Goal: Transaction & Acquisition: Purchase product/service

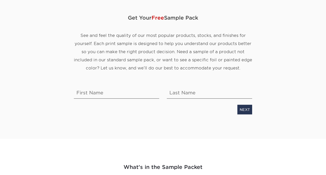
scroll to position [56, 0]
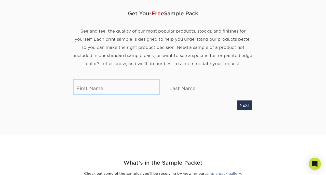
click at [125, 85] on input "text" at bounding box center [116, 87] width 85 height 14
type input "Meagan"
type input "[PERSON_NAME]"
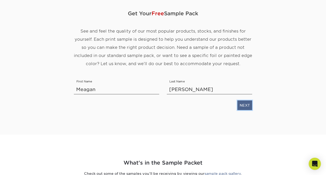
click at [243, 106] on link "NEXT" at bounding box center [244, 106] width 15 height 10
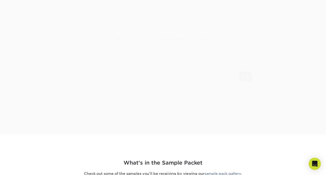
scroll to position [85, 0]
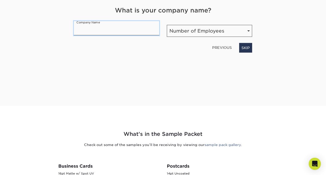
click at [138, 32] on input "text" at bounding box center [116, 28] width 85 height 14
type input "Crazy by [PERSON_NAME]"
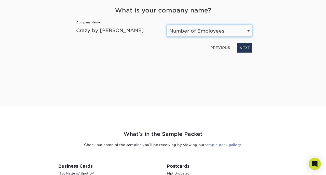
click at [188, 32] on select "Number of Employees Self-employed 1-10 employees 11-50 employees 51-200 employe…" at bounding box center [209, 31] width 85 height 12
select select "1-10"
click at [167, 25] on select "Number of Employees Self-employed 1-10 employees 11-50 employees 51-200 employe…" at bounding box center [209, 31] width 85 height 12
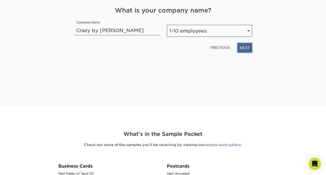
click at [249, 48] on link "NEXT" at bounding box center [244, 48] width 15 height 10
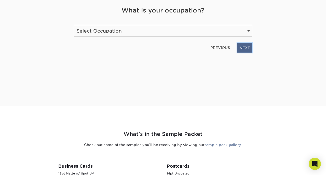
click at [244, 49] on link "NEXT" at bounding box center [244, 48] width 15 height 10
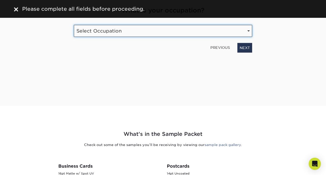
click at [133, 30] on select "Select Occupation Agency Automotive Blogger Cleaning Services Construction Educ…" at bounding box center [163, 31] width 178 height 12
select select "Nonprofits / Charities / [DEMOGRAPHIC_DATA]"
click at [74, 25] on select "Select Occupation Agency Automotive Blogger Cleaning Services Construction Educ…" at bounding box center [163, 31] width 178 height 12
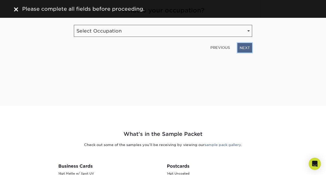
click at [244, 48] on link "NEXT" at bounding box center [244, 48] width 15 height 10
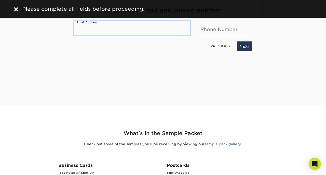
click at [117, 27] on input "email" at bounding box center [132, 28] width 116 height 14
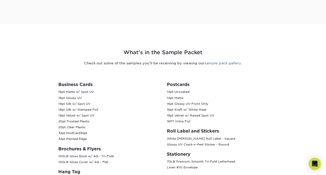
scroll to position [9, 0]
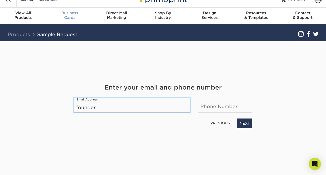
type input "founder"
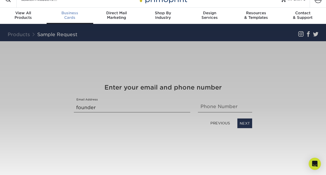
click at [68, 18] on div "Business Cards" at bounding box center [70, 15] width 47 height 9
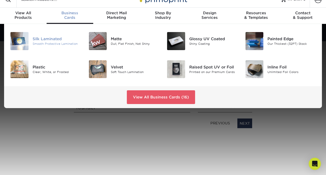
click at [58, 42] on div "Smooth Protective Lamination" at bounding box center [57, 44] width 48 height 4
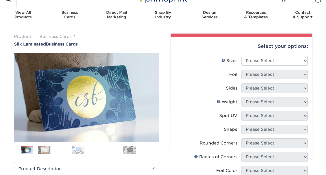
scroll to position [33, 0]
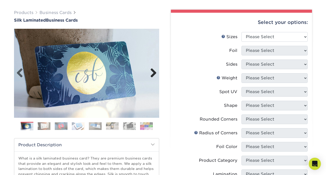
click at [155, 69] on link "Next" at bounding box center [151, 73] width 10 height 10
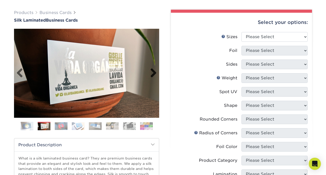
click at [155, 69] on link "Next" at bounding box center [151, 73] width 10 height 10
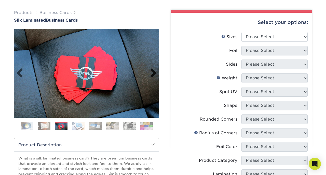
click at [155, 69] on link "Next" at bounding box center [151, 73] width 10 height 10
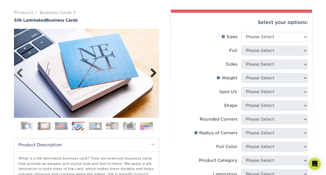
click at [155, 69] on link "Next" at bounding box center [151, 73] width 10 height 10
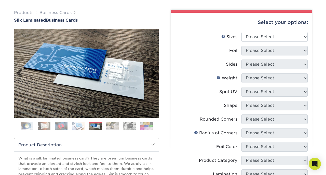
click at [155, 69] on link "Next" at bounding box center [151, 73] width 10 height 10
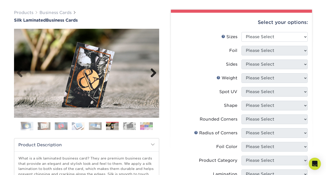
click at [155, 69] on link "Next" at bounding box center [151, 73] width 10 height 10
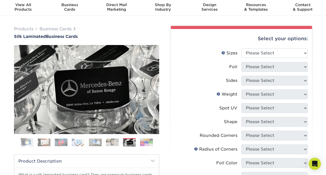
scroll to position [10, 0]
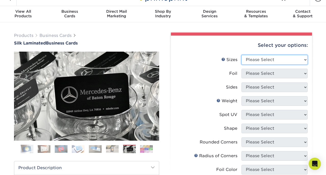
click at [281, 63] on select "Please Select 1.5" x 3.5" - Mini 1.75" x 3.5" - Mini 2" x 2" - Square 2" x 3" -…" at bounding box center [274, 60] width 66 height 10
select select "2.00x3.50"
click at [241, 55] on select "Please Select 1.5" x 3.5" - Mini 1.75" x 3.5" - Mini 2" x 2" - Square 2" x 3" -…" at bounding box center [274, 60] width 66 height 10
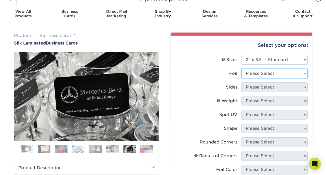
click at [257, 74] on select "Please Select Yes No" at bounding box center [274, 74] width 66 height 10
select select "1"
click at [241, 69] on select "Please Select Yes No" at bounding box center [274, 74] width 66 height 10
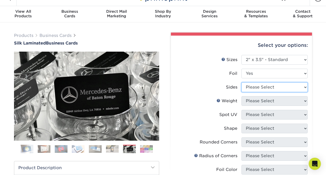
click at [255, 89] on select "Please Select Print Both Sides - Foil Both Sides Print Both Sides - Foil Front …" at bounding box center [274, 88] width 66 height 10
select select "e9e9dfb3-fba1-4d60-972c-fd9ca5904d33"
click at [241, 83] on select "Please Select Print Both Sides - Foil Both Sides Print Both Sides - Foil Front …" at bounding box center [274, 88] width 66 height 10
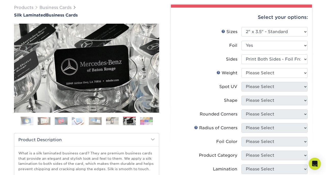
scroll to position [41, 0]
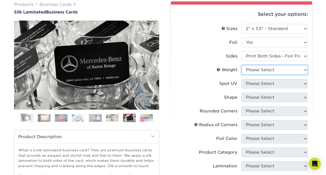
click at [265, 74] on select "Please Select 16PT" at bounding box center [274, 70] width 66 height 10
select select "16PT"
click at [241, 65] on select "Please Select 16PT" at bounding box center [274, 70] width 66 height 10
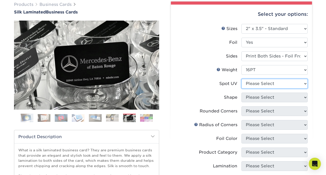
click at [262, 82] on select "Please Select No Spot UV Front and Back (Both Sides) Front Only Back Only" at bounding box center [274, 84] width 66 height 10
select select "1"
click at [241, 79] on select "Please Select No Spot UV Front and Back (Both Sides) Front Only Back Only" at bounding box center [274, 84] width 66 height 10
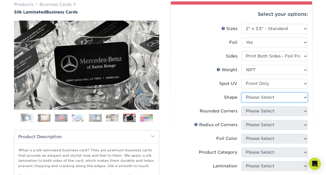
click at [255, 100] on select "Please Select Standard" at bounding box center [274, 98] width 66 height 10
select select "standard"
click at [241, 93] on select "Please Select Standard" at bounding box center [274, 98] width 66 height 10
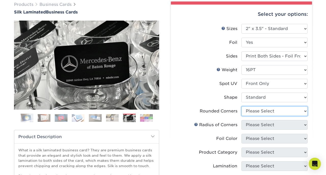
click at [256, 111] on select "Please Select Yes - Round 2 Corners Yes - Round 4 Corners No" at bounding box center [274, 111] width 66 height 10
select select "0"
click at [241, 106] on select "Please Select Yes - Round 2 Corners Yes - Round 4 Corners No" at bounding box center [274, 111] width 66 height 10
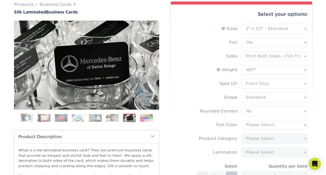
click at [256, 120] on form "Sizes Help Sizes Please Select 1.5" x 3.5" - Mini 1.75" x 3.5" - Mini 2" x 2" -…" at bounding box center [241, 122] width 133 height 197
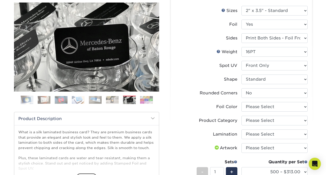
scroll to position [62, 0]
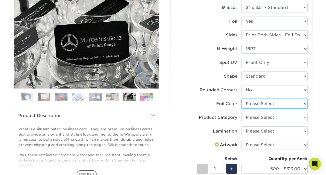
click at [249, 105] on select "Please Select Silver Foil Black Foil Blue Foil Copper Foil Gold Foil Red Foil R…" at bounding box center [274, 104] width 66 height 10
select select "acffa4a5-22f9-4585-ba3f-0adaa54b8c85"
click at [241, 99] on select "Please Select Silver Foil Black Foil Blue Foil Copper Foil Gold Foil Red Foil R…" at bounding box center [274, 104] width 66 height 10
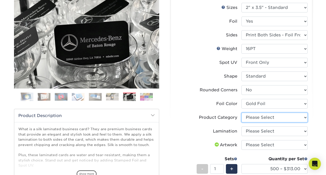
click at [264, 117] on select "Please Select Business Cards" at bounding box center [274, 118] width 66 height 10
select select "3b5148f1-0588-4f88-a218-97bcfdce65c1"
click at [241, 113] on select "Please Select Business Cards" at bounding box center [274, 118] width 66 height 10
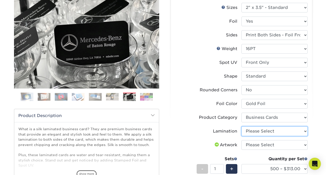
click at [259, 130] on select "Please Select Silk" at bounding box center [274, 132] width 66 height 10
select select "ccacb42f-45f7-42d3-bbd3-7c8421cf37f0"
click at [241, 127] on select "Please Select Silk" at bounding box center [274, 132] width 66 height 10
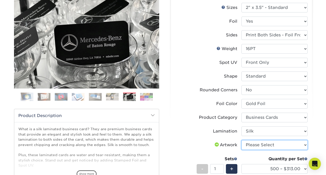
click at [253, 144] on select "Please Select I will upload files I need a design - $100" at bounding box center [274, 145] width 66 height 10
select select "upload"
click at [241, 140] on select "Please Select I will upload files I need a design - $100" at bounding box center [274, 145] width 66 height 10
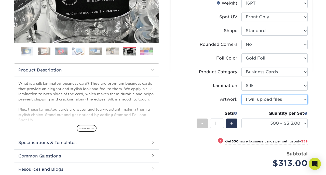
scroll to position [109, 0]
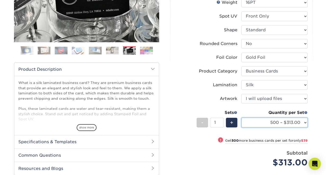
click at [266, 124] on select "500 – $313.00 1000 – $352.00 2500 – $865.00 5000 – $1518.00" at bounding box center [274, 123] width 66 height 10
